Goal: Task Accomplishment & Management: Manage account settings

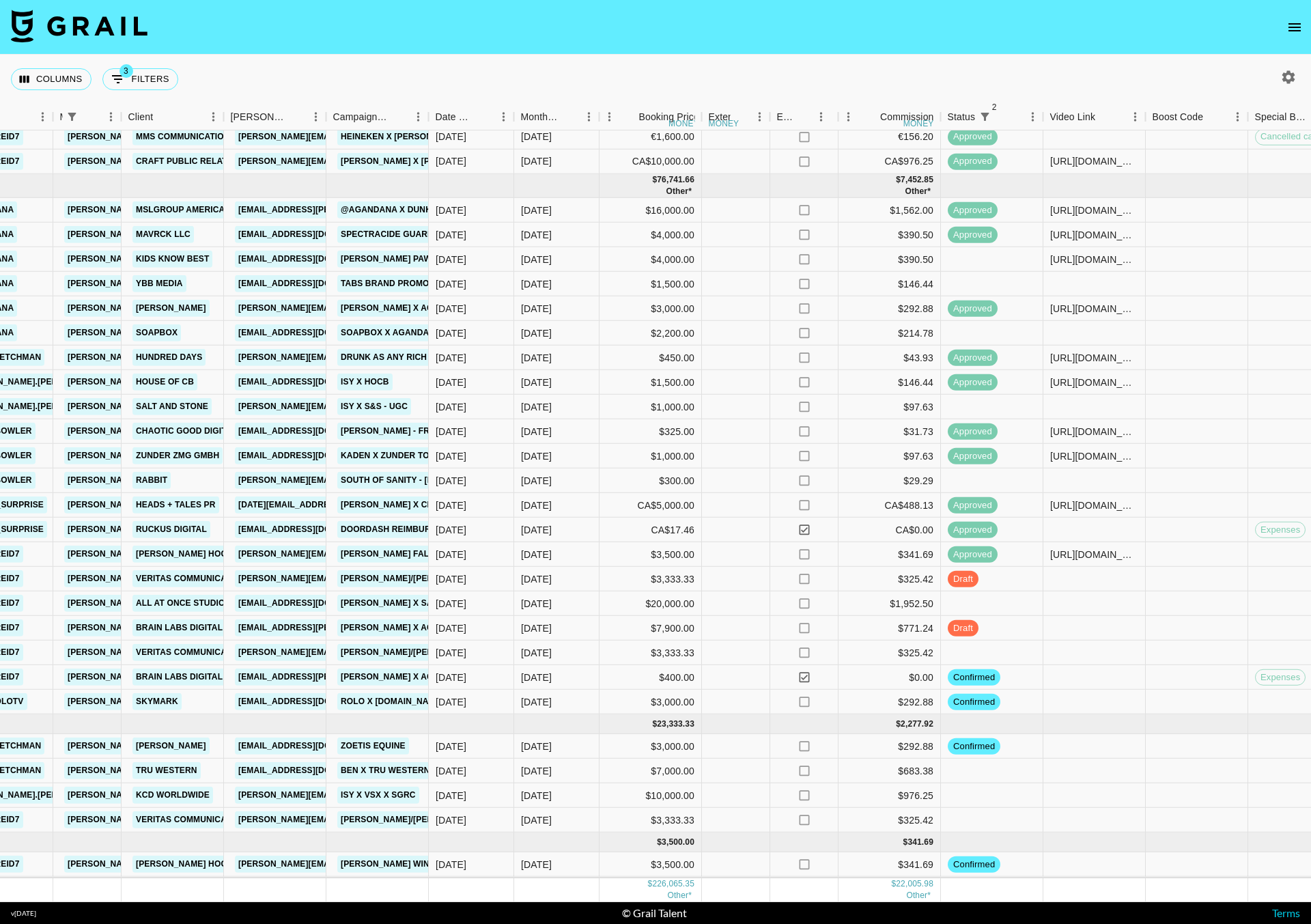
scroll to position [651, 478]
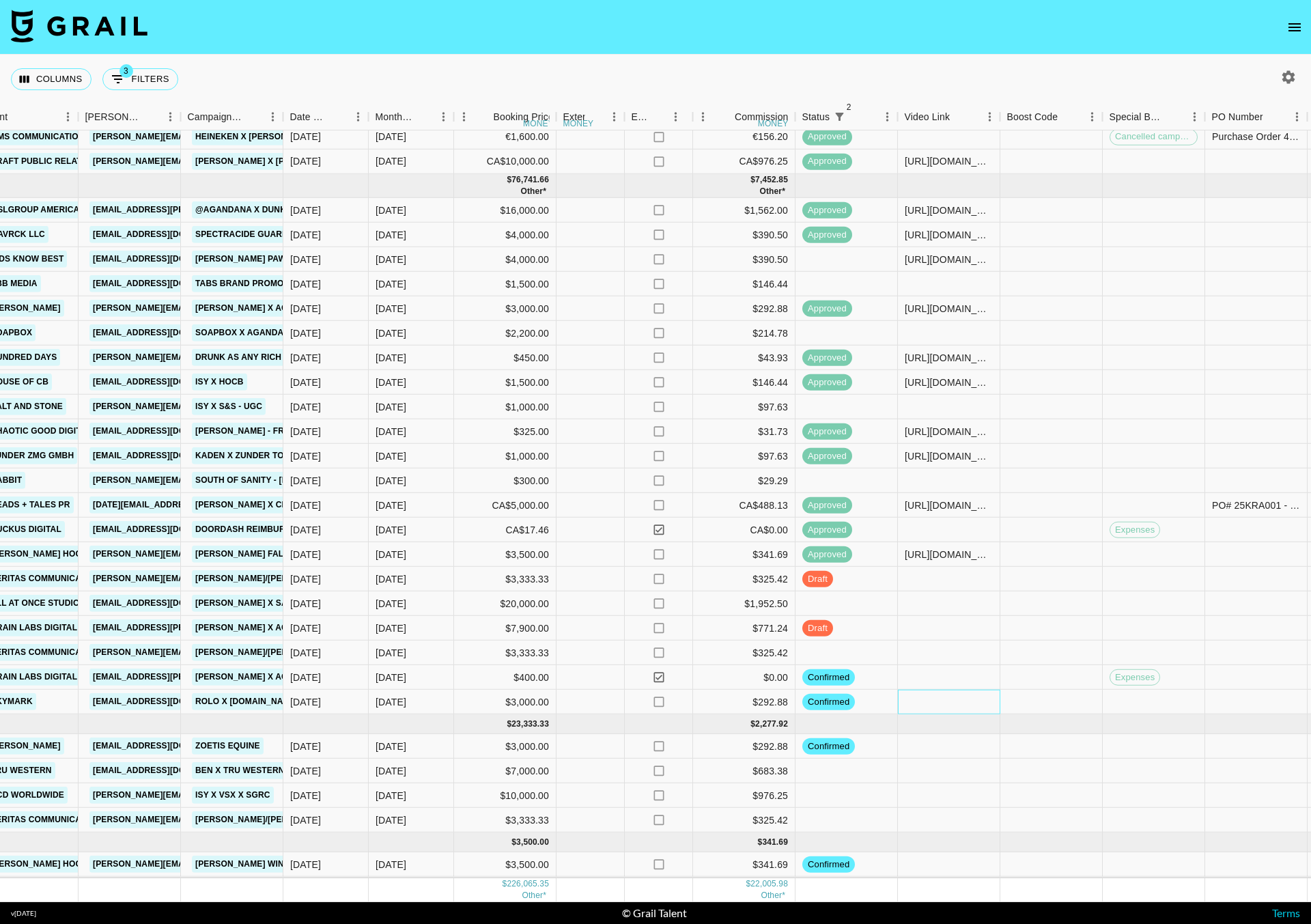
click at [952, 693] on div at bounding box center [949, 702] width 103 height 25
click at [945, 696] on input "text" at bounding box center [948, 701] width 100 height 11
type input "[URL][DOMAIN_NAME]"
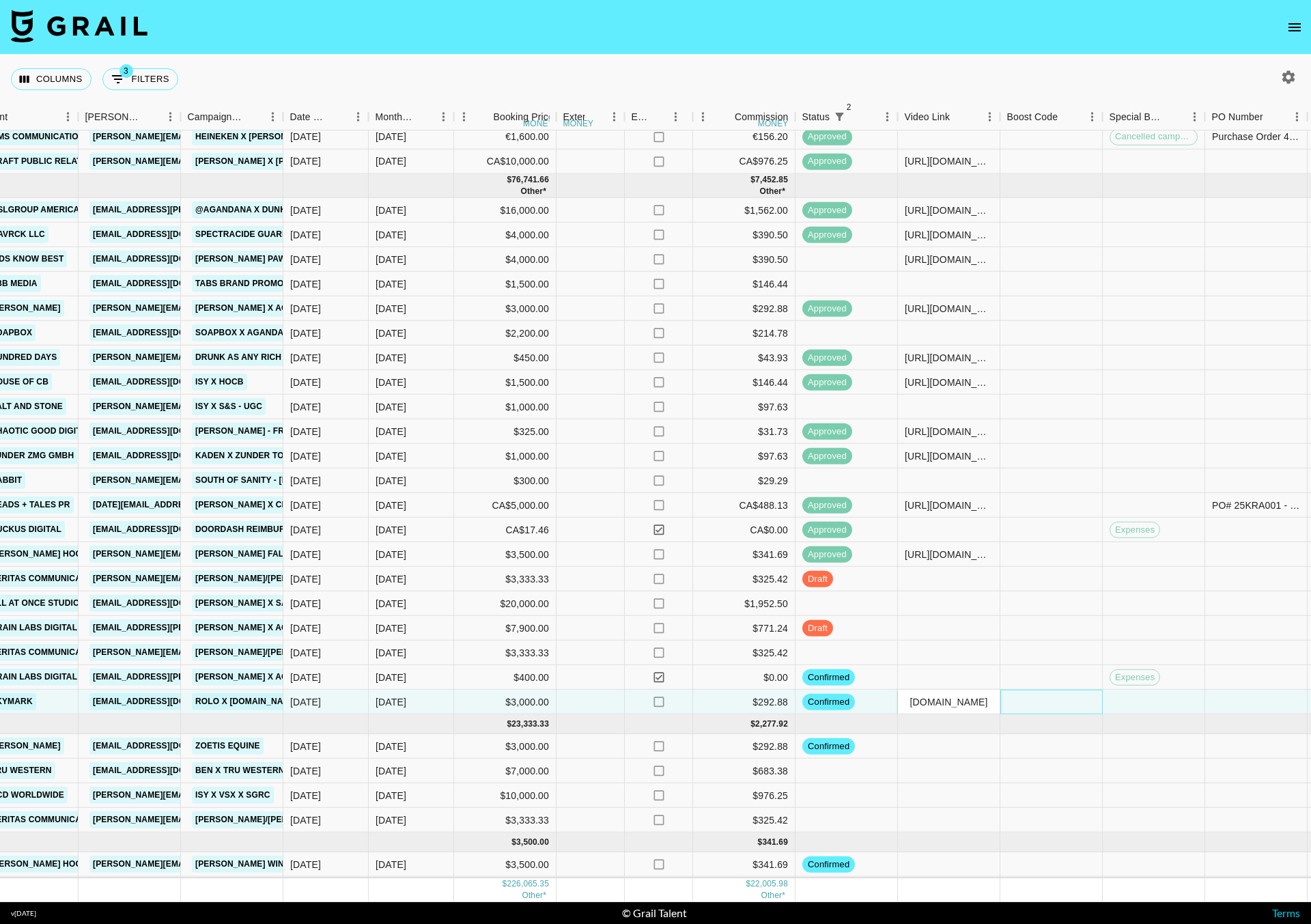
click at [1042, 690] on div at bounding box center [1051, 702] width 103 height 25
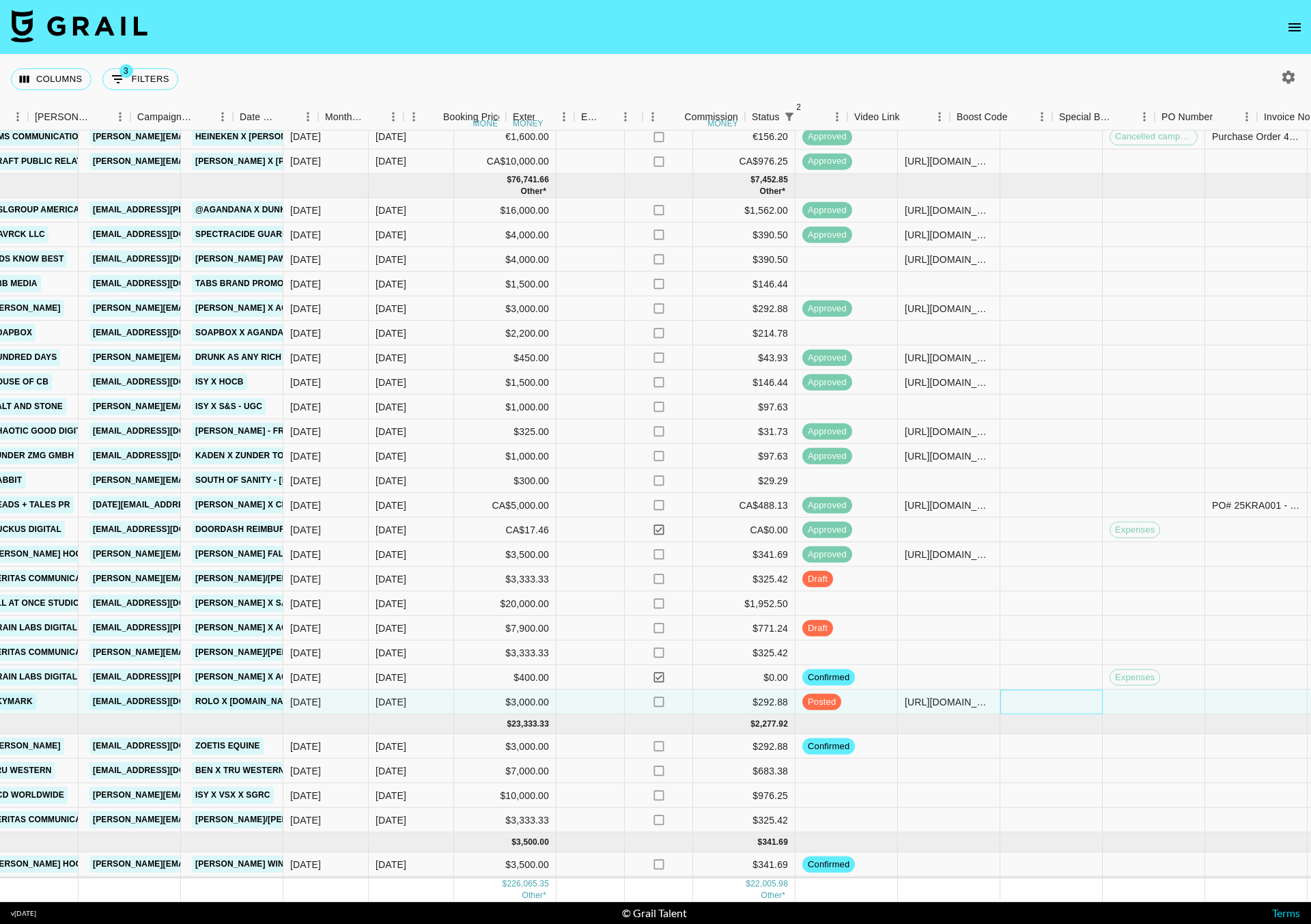
scroll to position [651, 1262]
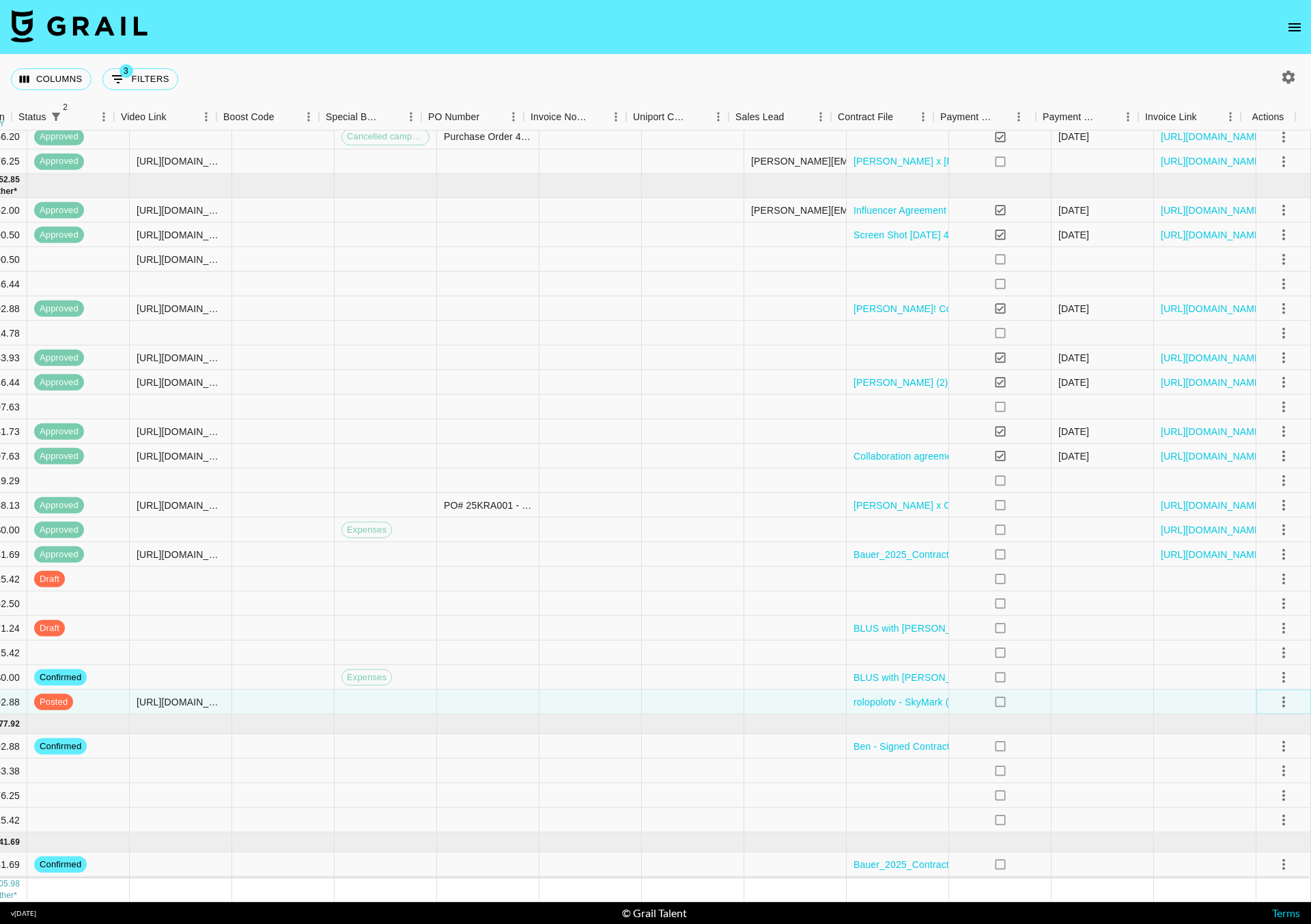
click at [1275, 693] on icon "select merge strategy" at bounding box center [1283, 701] width 16 height 16
click at [1254, 813] on div "Approve" at bounding box center [1253, 814] width 41 height 16
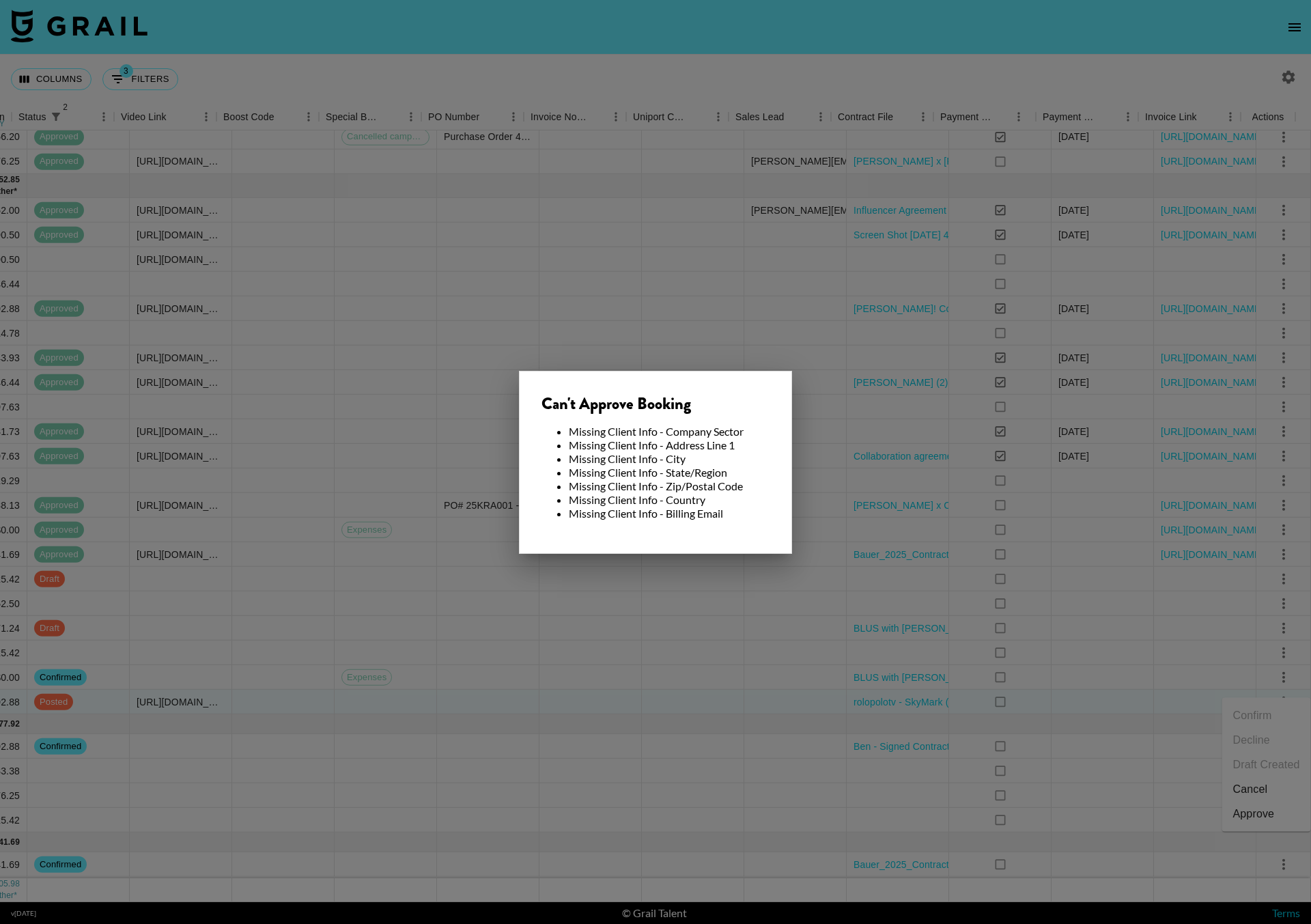
click at [567, 695] on div at bounding box center [655, 462] width 1311 height 924
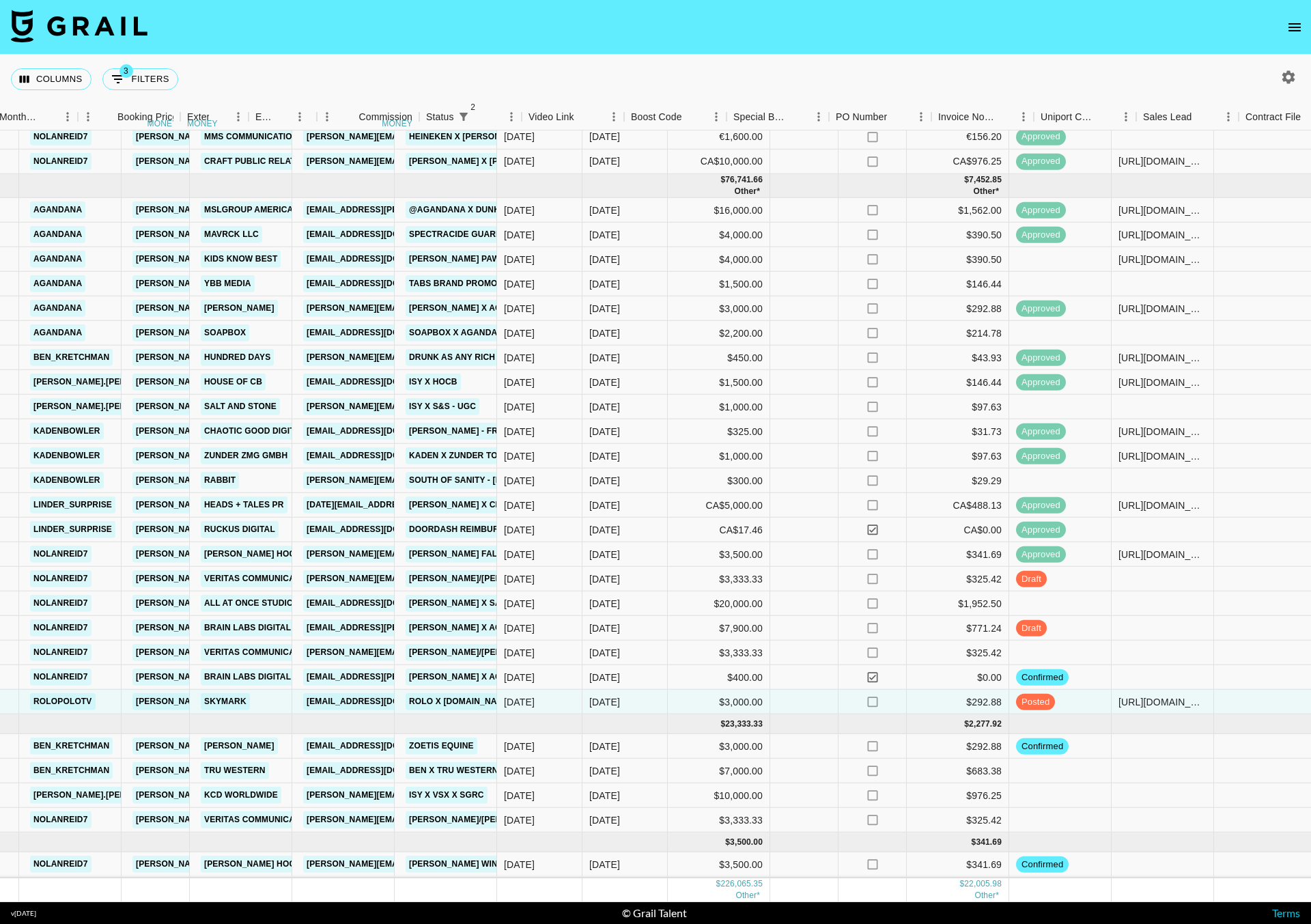
scroll to position [651, 0]
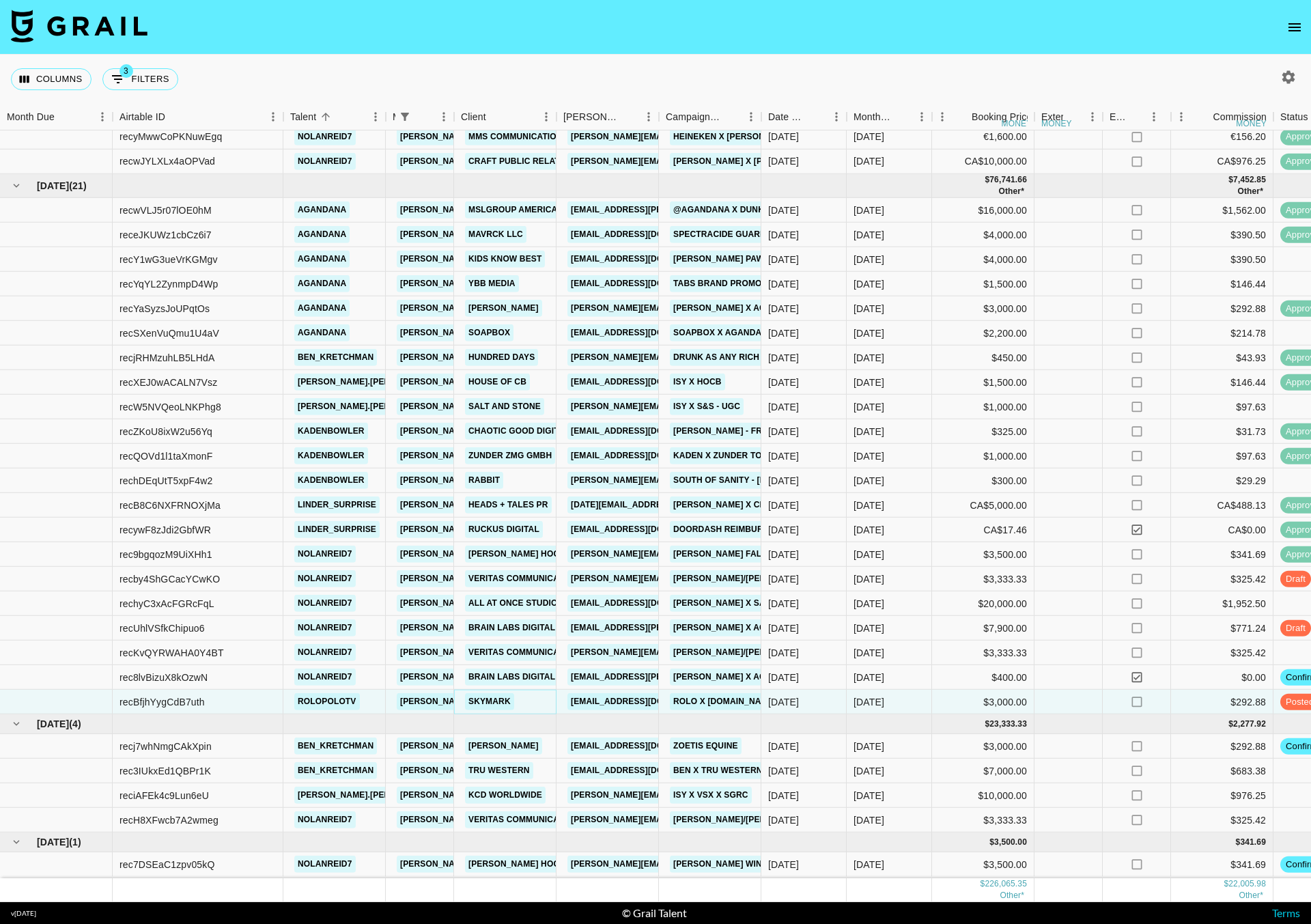
click at [497, 693] on link "SkyMark" at bounding box center [489, 701] width 49 height 17
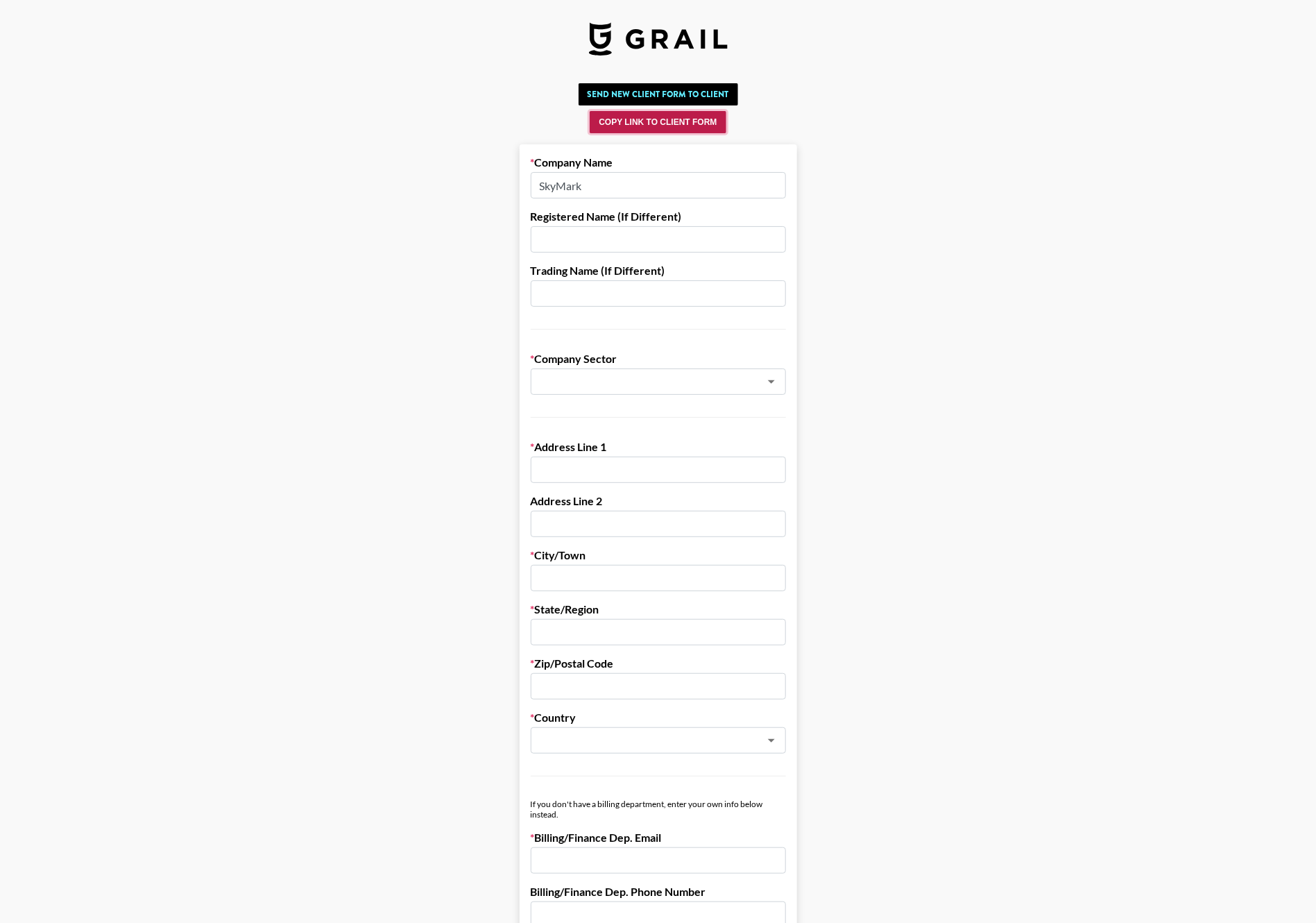
click at [651, 114] on button "Copy Link to Client Form" at bounding box center [657, 122] width 136 height 22
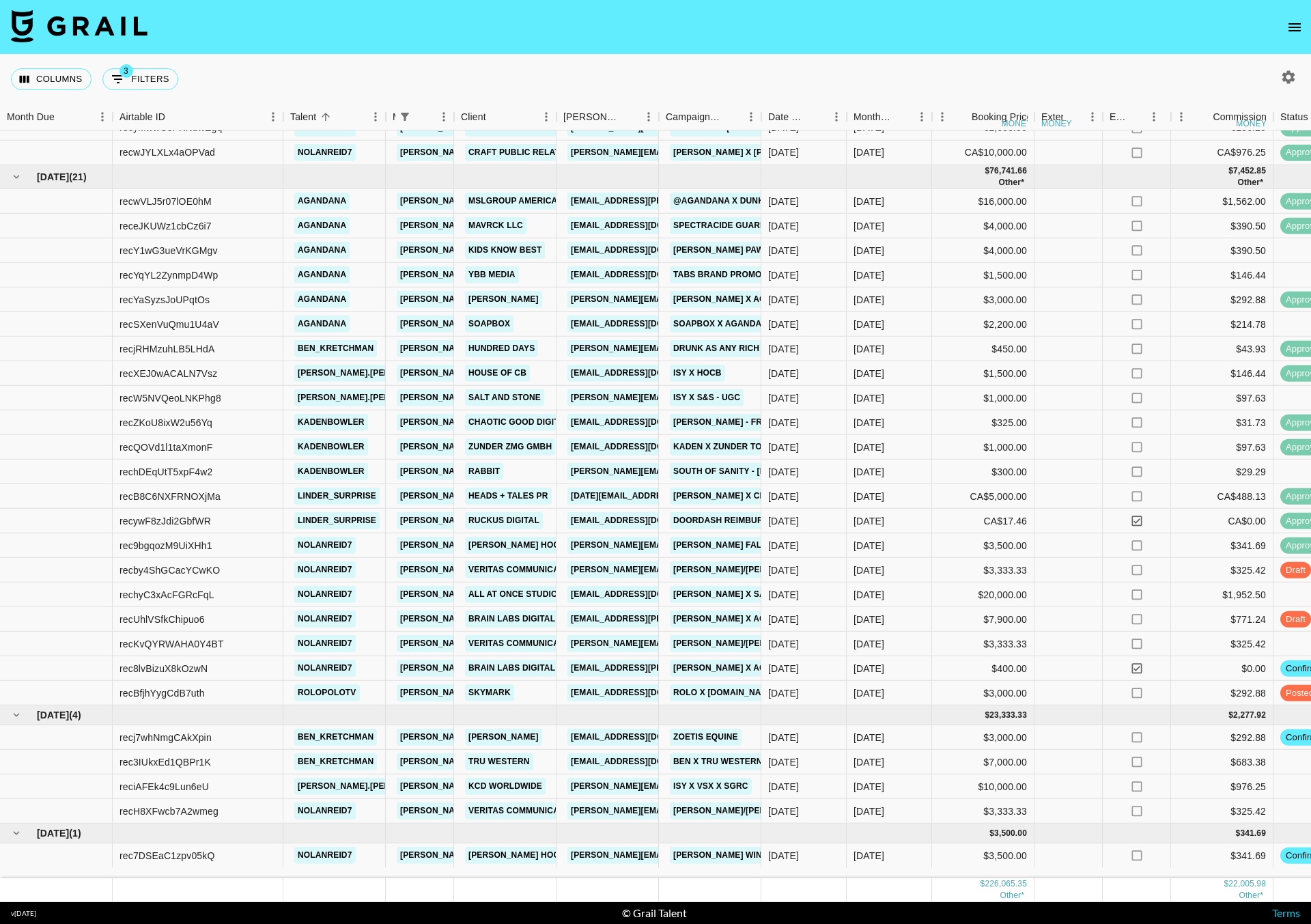
scroll to position [651, 0]
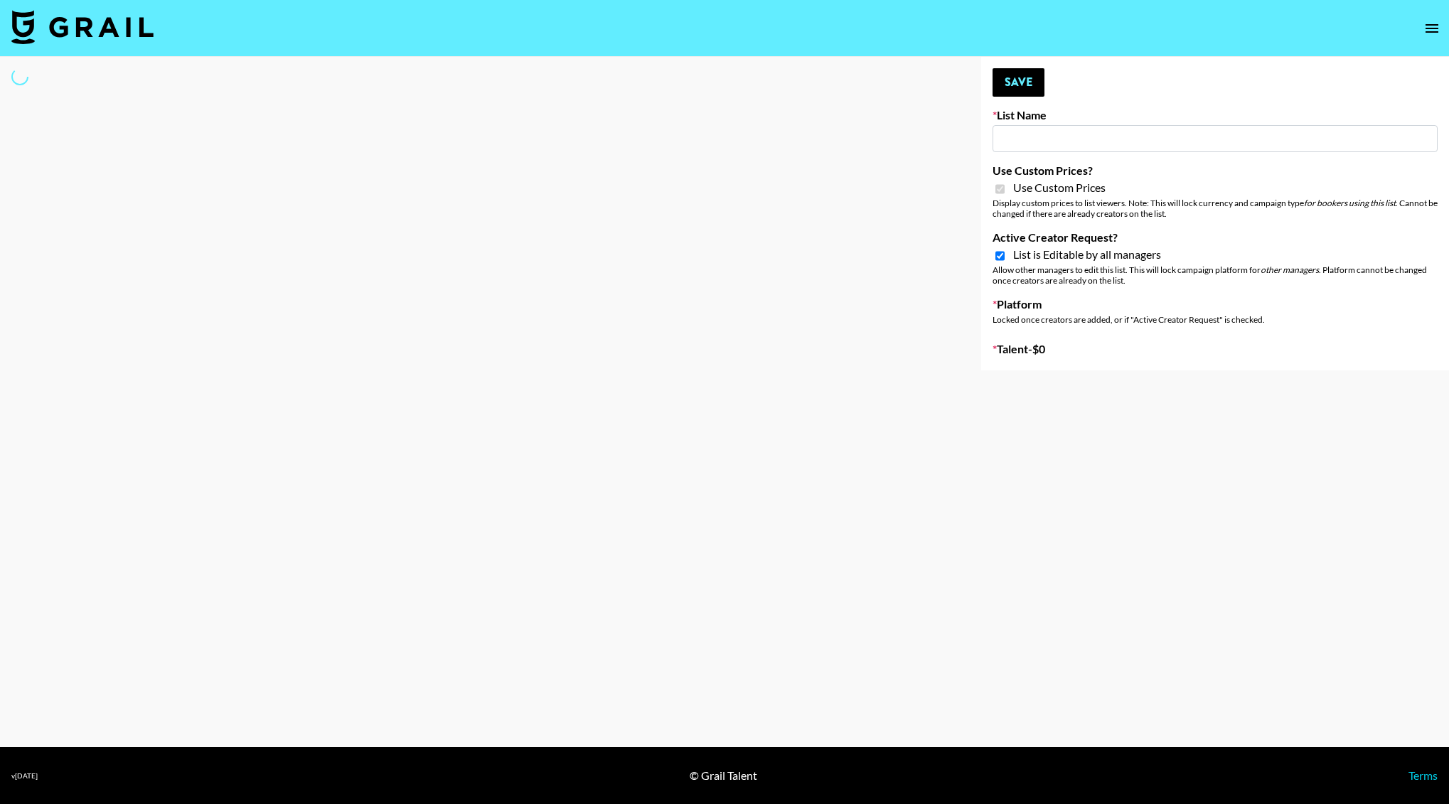
type input "Milan Laser"
checkbox input "true"
select select "Brand"
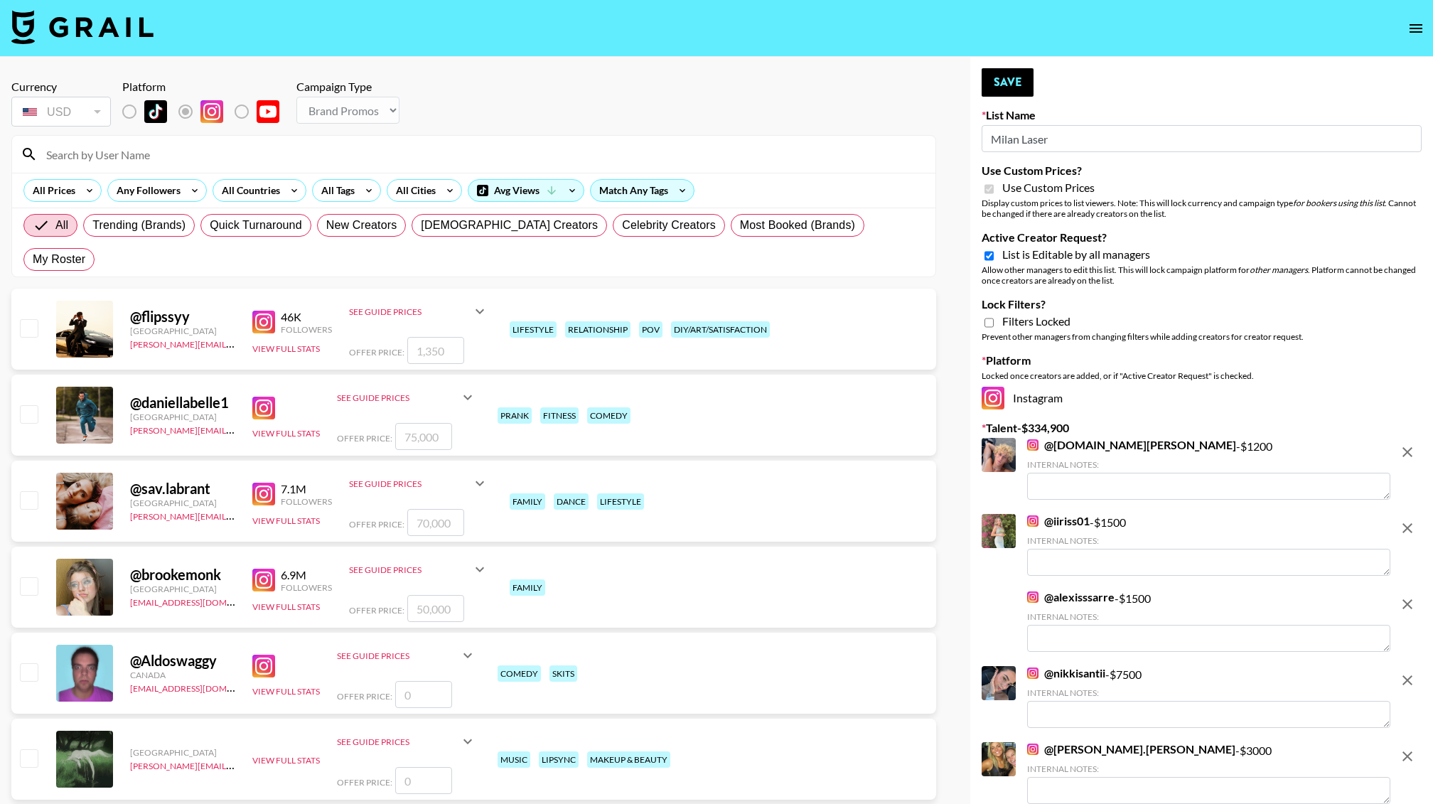
click at [92, 161] on input at bounding box center [482, 154] width 889 height 23
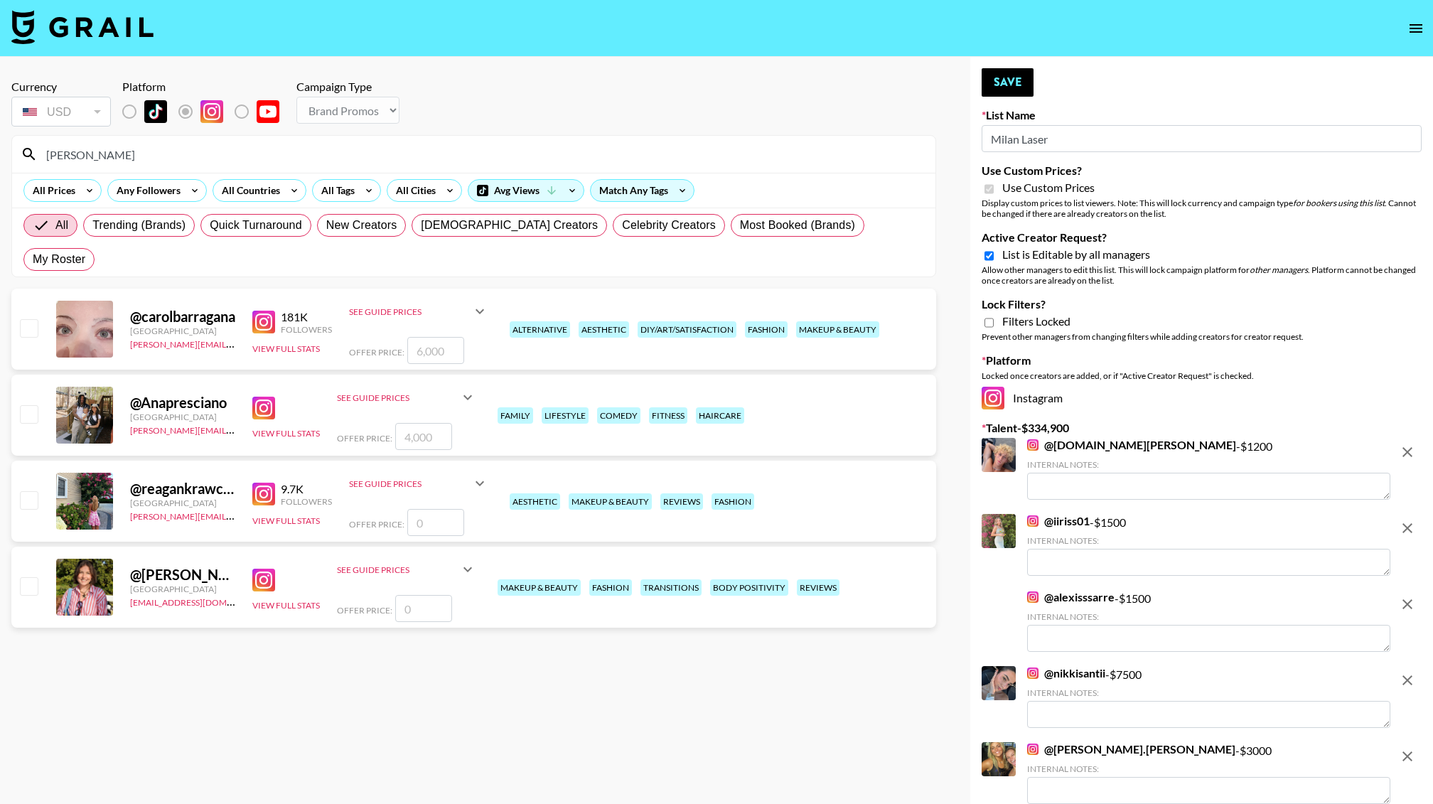
type input "agan"
click at [426, 423] on input "number" at bounding box center [423, 436] width 57 height 27
type input "1"
checkbox input "true"
type input "10000"
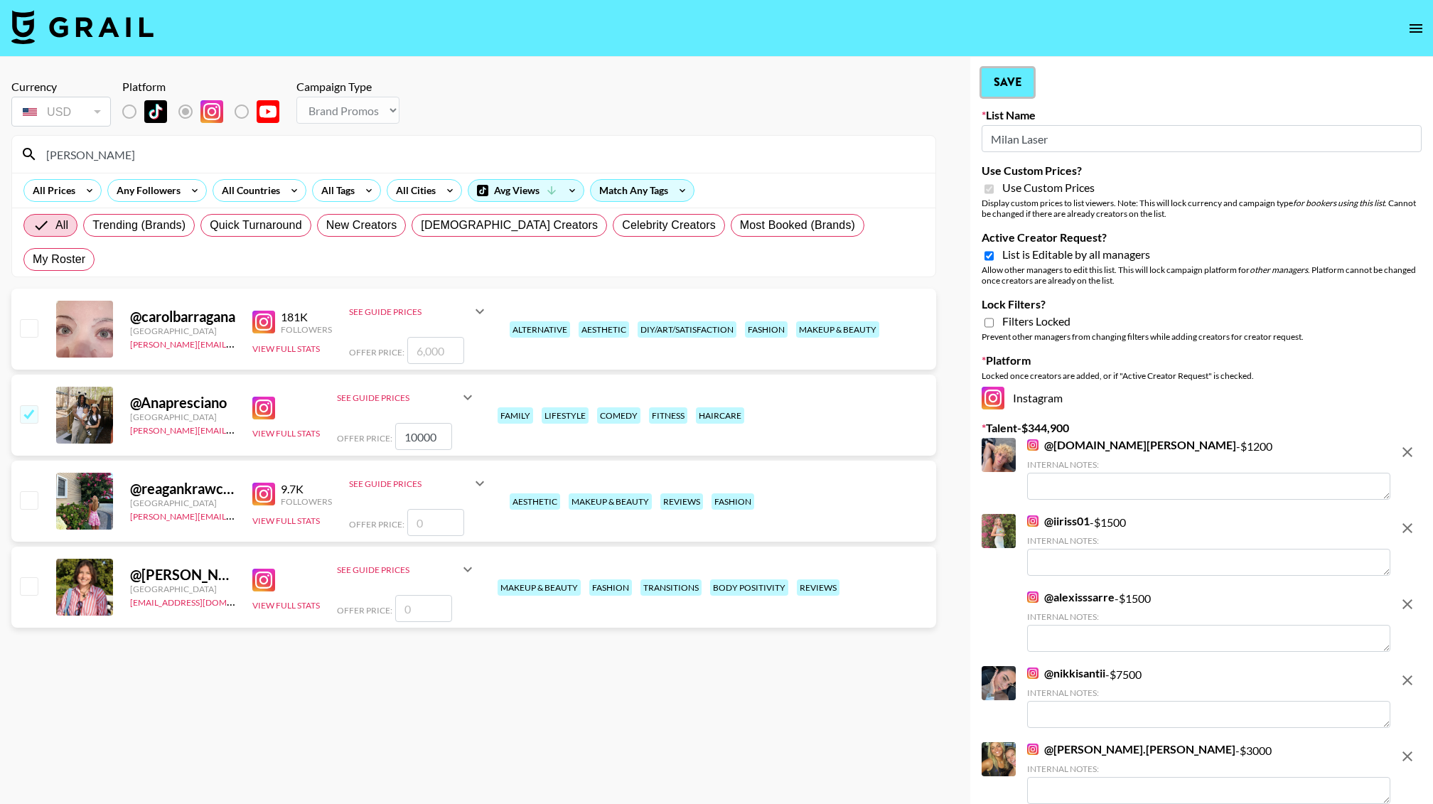
click at [1007, 80] on button "Save" at bounding box center [1008, 82] width 52 height 28
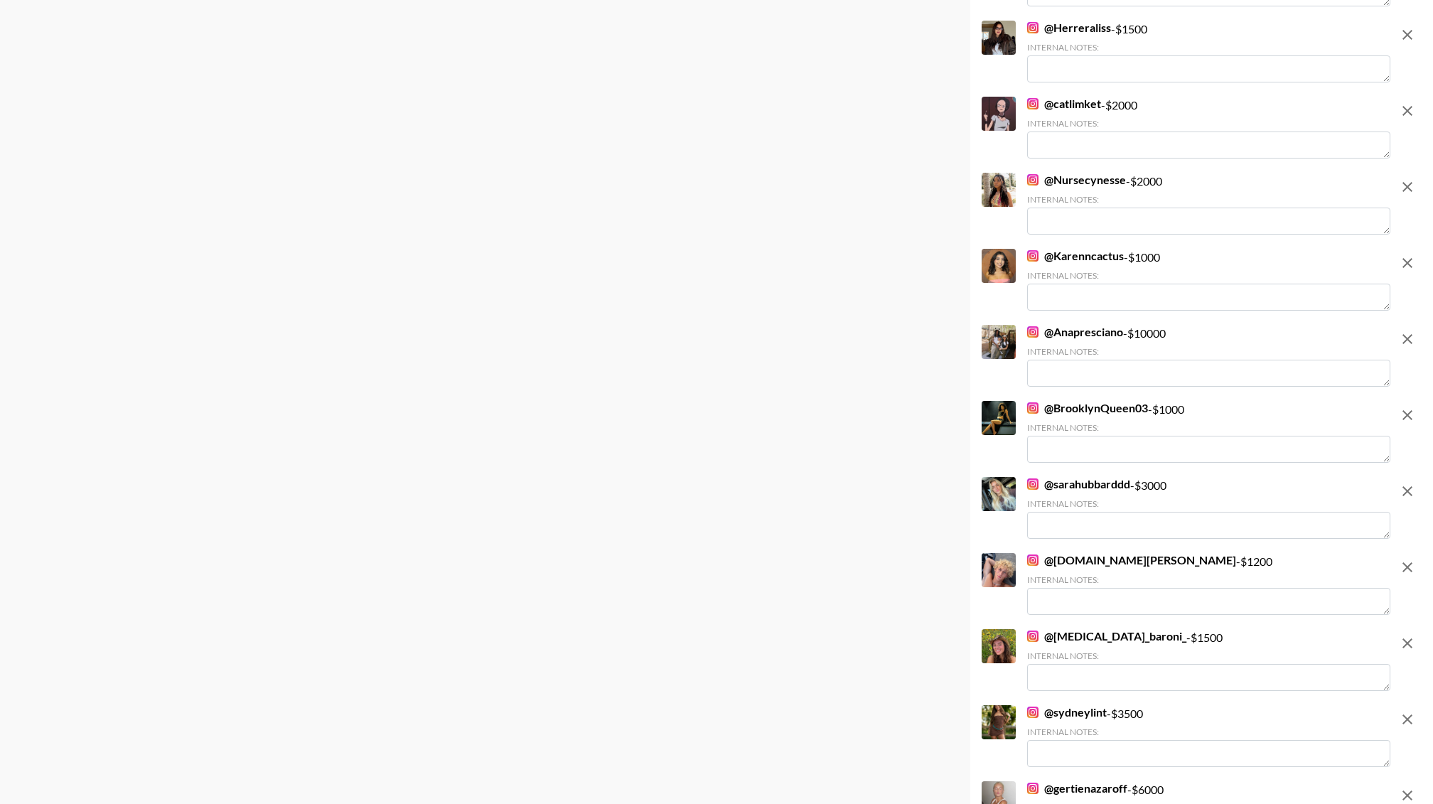
scroll to position [1156, 0]
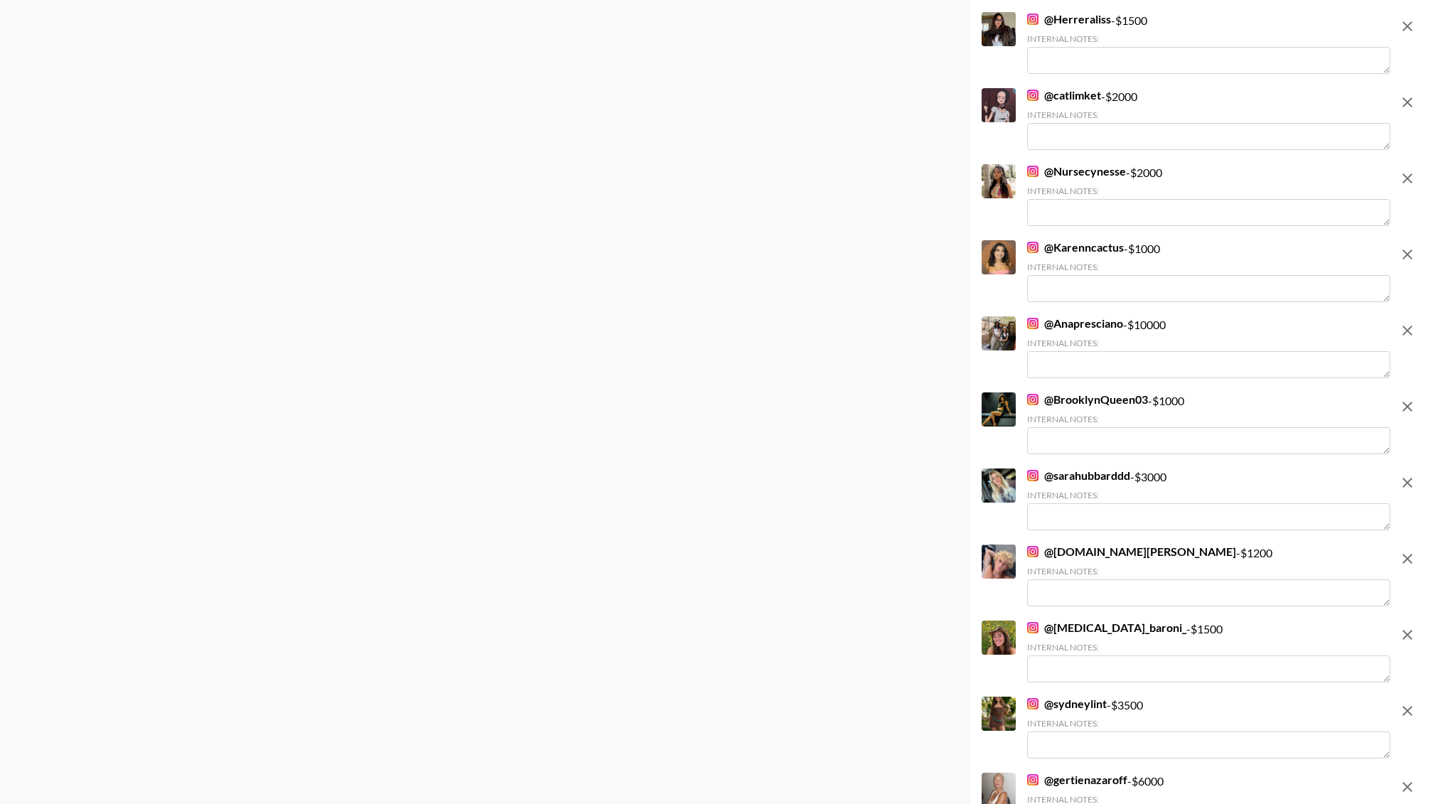
click at [1051, 351] on textarea at bounding box center [1208, 364] width 363 height 27
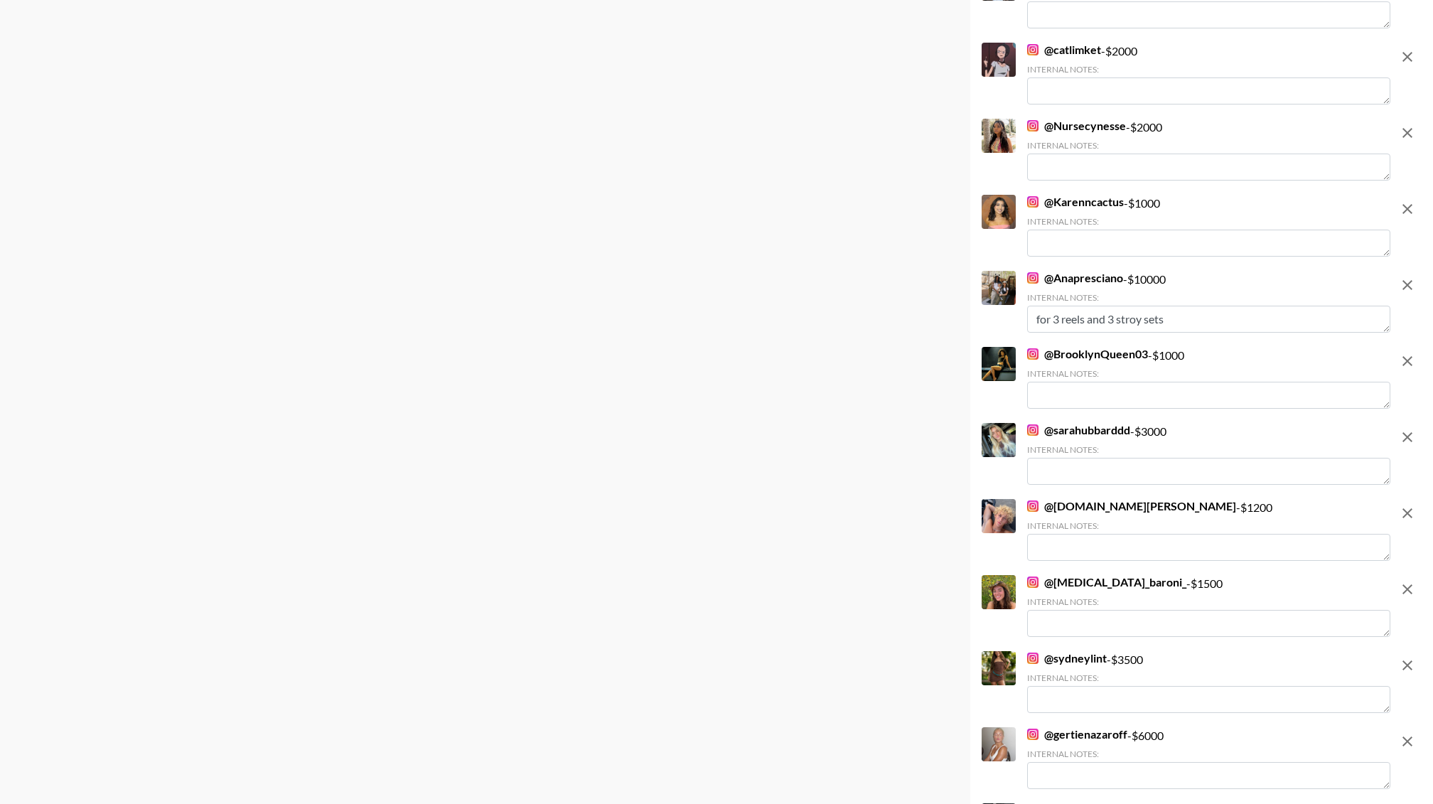
click at [1129, 308] on textarea "for 3 reels and 3 stroy sets" at bounding box center [1208, 319] width 363 height 27
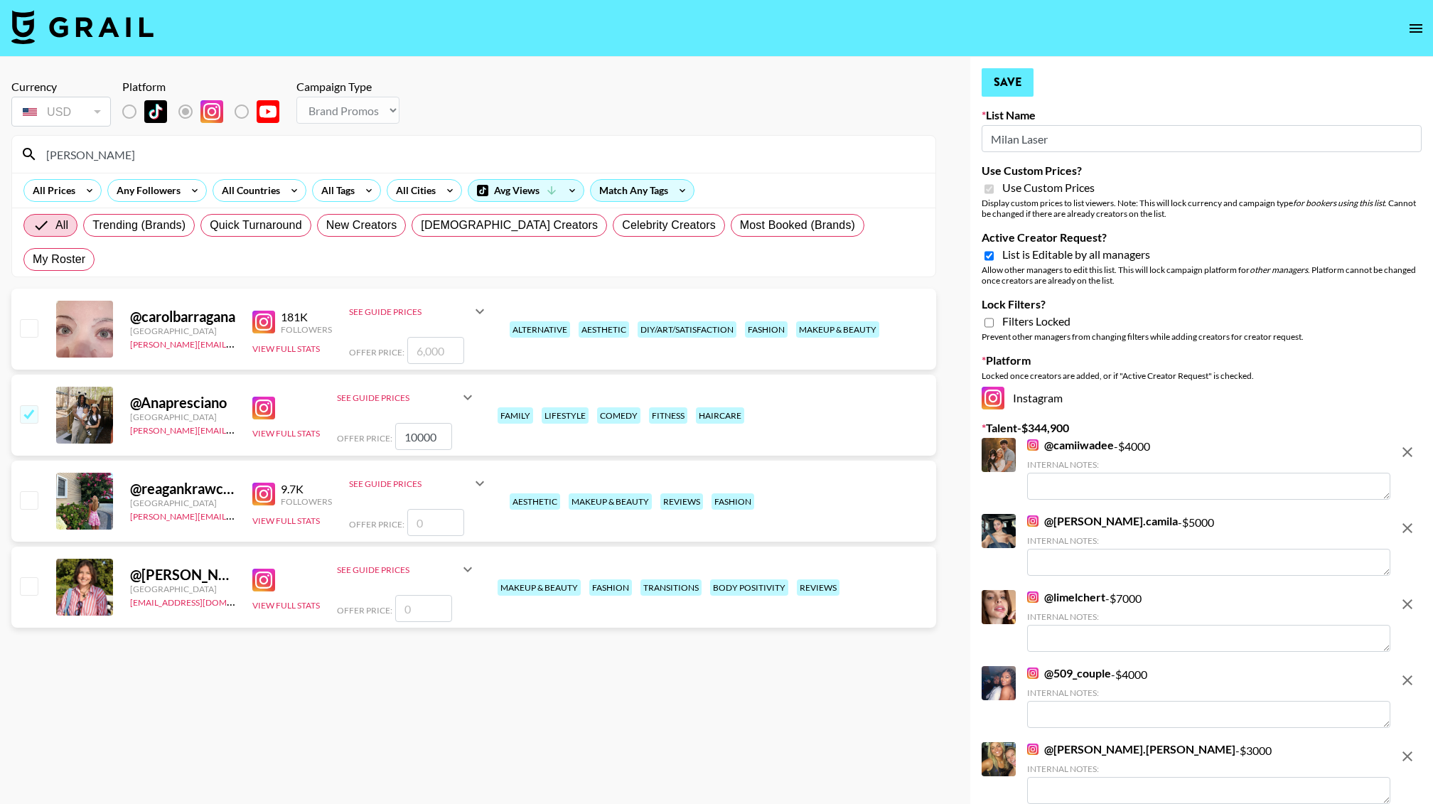
type textarea "for 3 reels and 3 story sets"
click at [1002, 84] on button "Save" at bounding box center [1008, 82] width 52 height 28
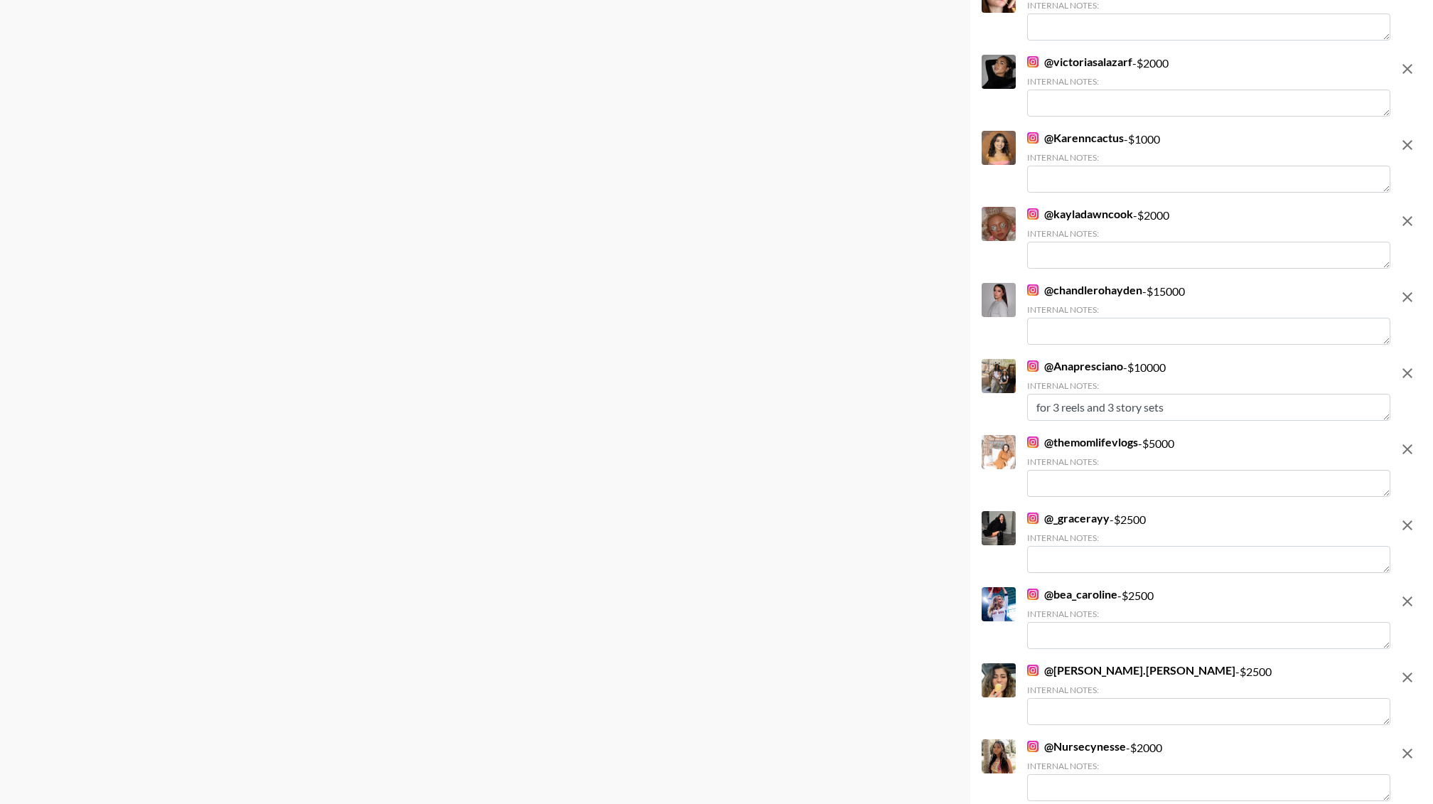
scroll to position [2228, 0]
